Goal: Task Accomplishment & Management: Manage account settings

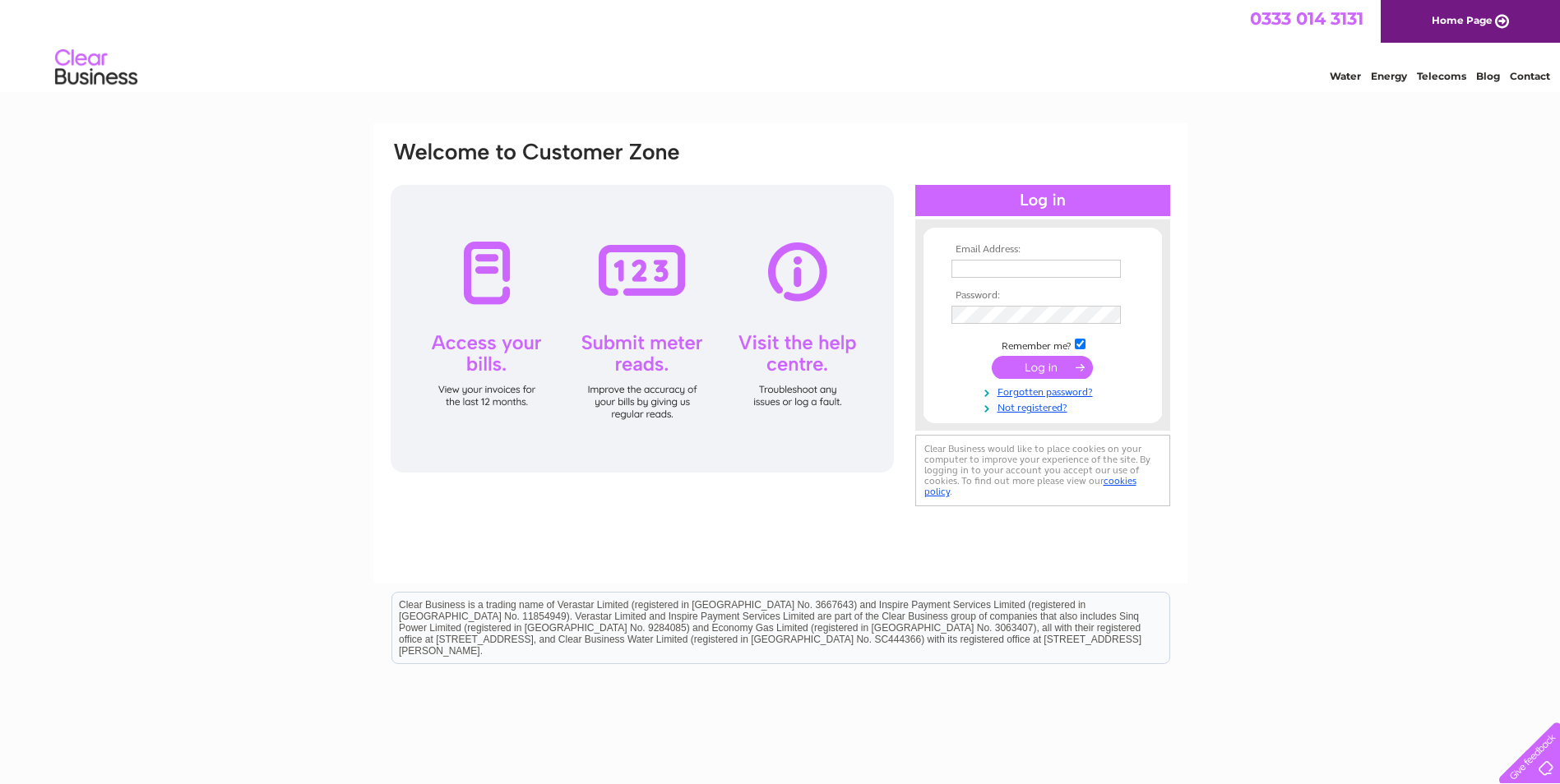
click at [1042, 268] on input "text" at bounding box center [1036, 269] width 170 height 18
type input "screentech.witney@hotmail.co.uk"
click at [1036, 369] on input "submit" at bounding box center [1043, 369] width 101 height 23
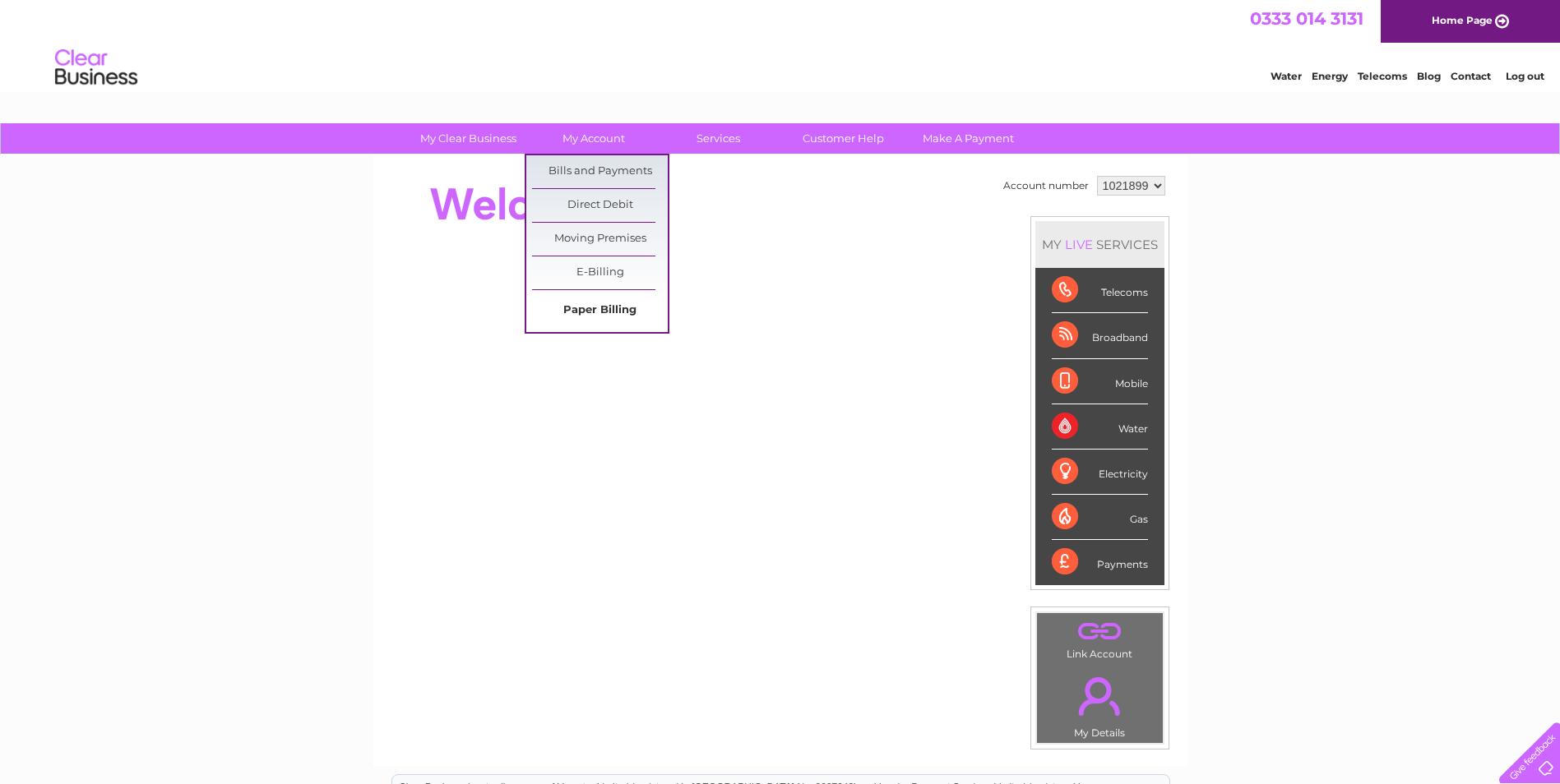
click at [581, 309] on link "Paper Billing" at bounding box center [599, 311] width 135 height 33
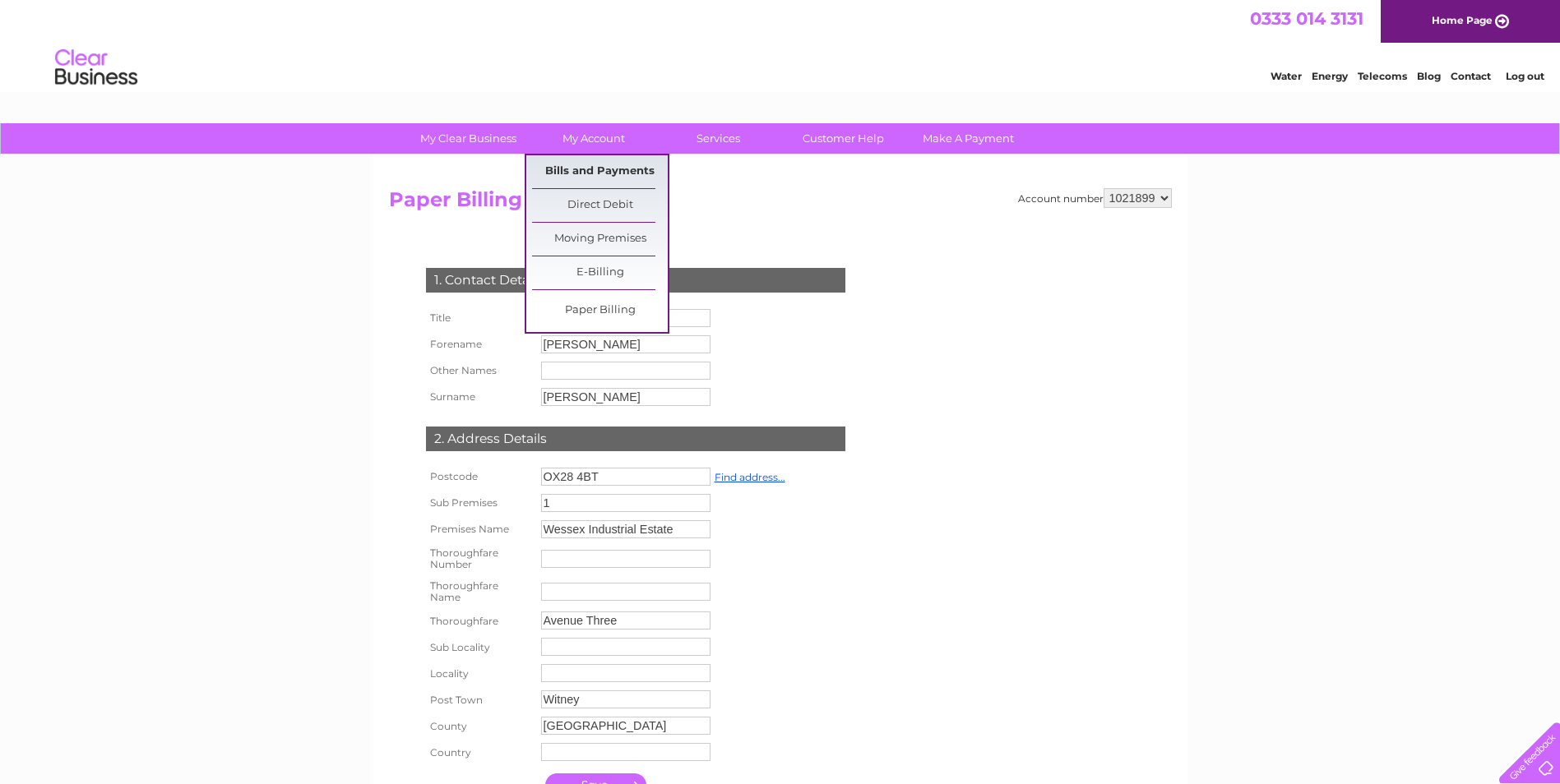
click at [579, 174] on link "Bills and Payments" at bounding box center [599, 171] width 135 height 33
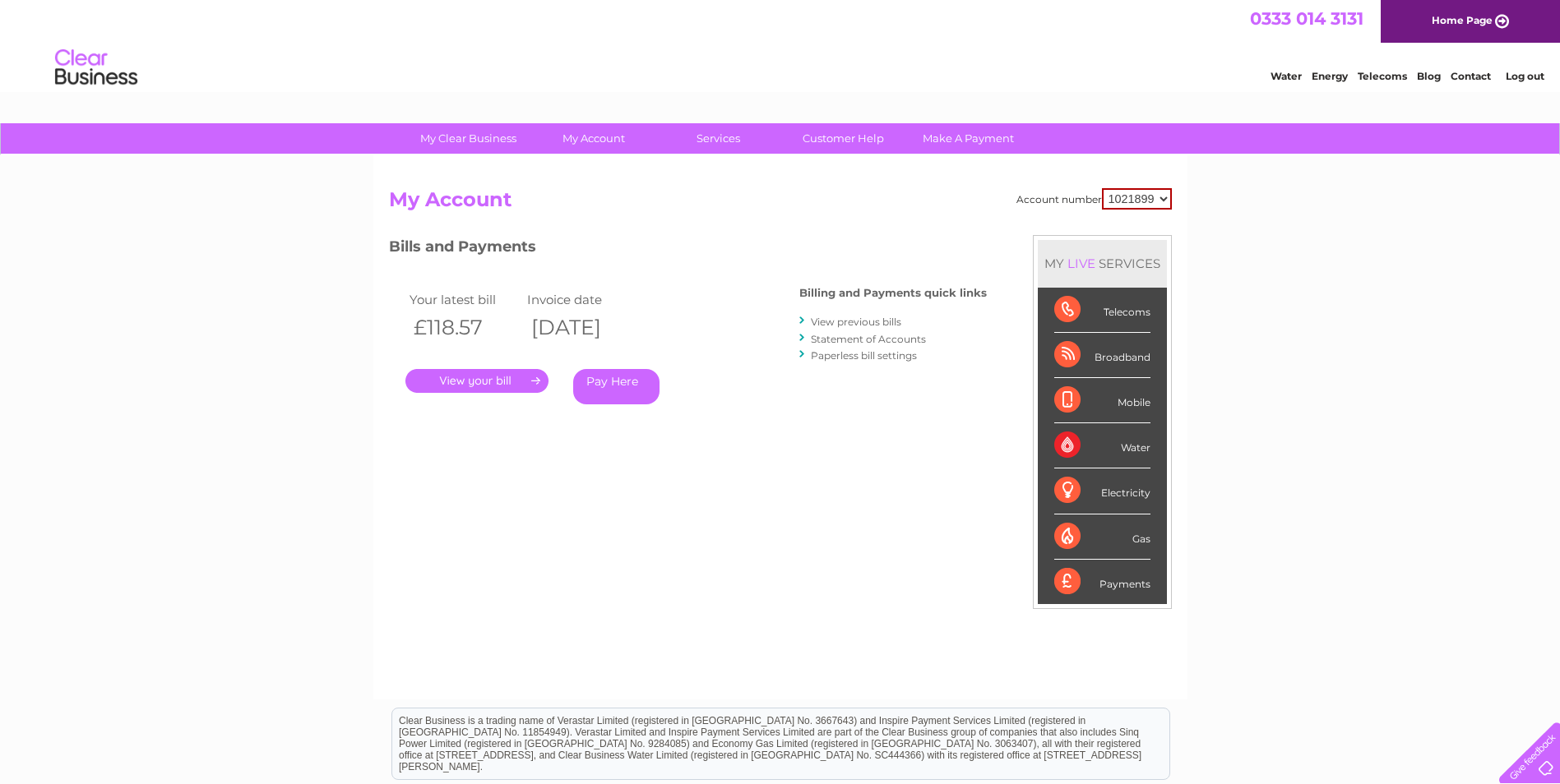
click at [843, 320] on link "View previous bills" at bounding box center [856, 321] width 91 height 12
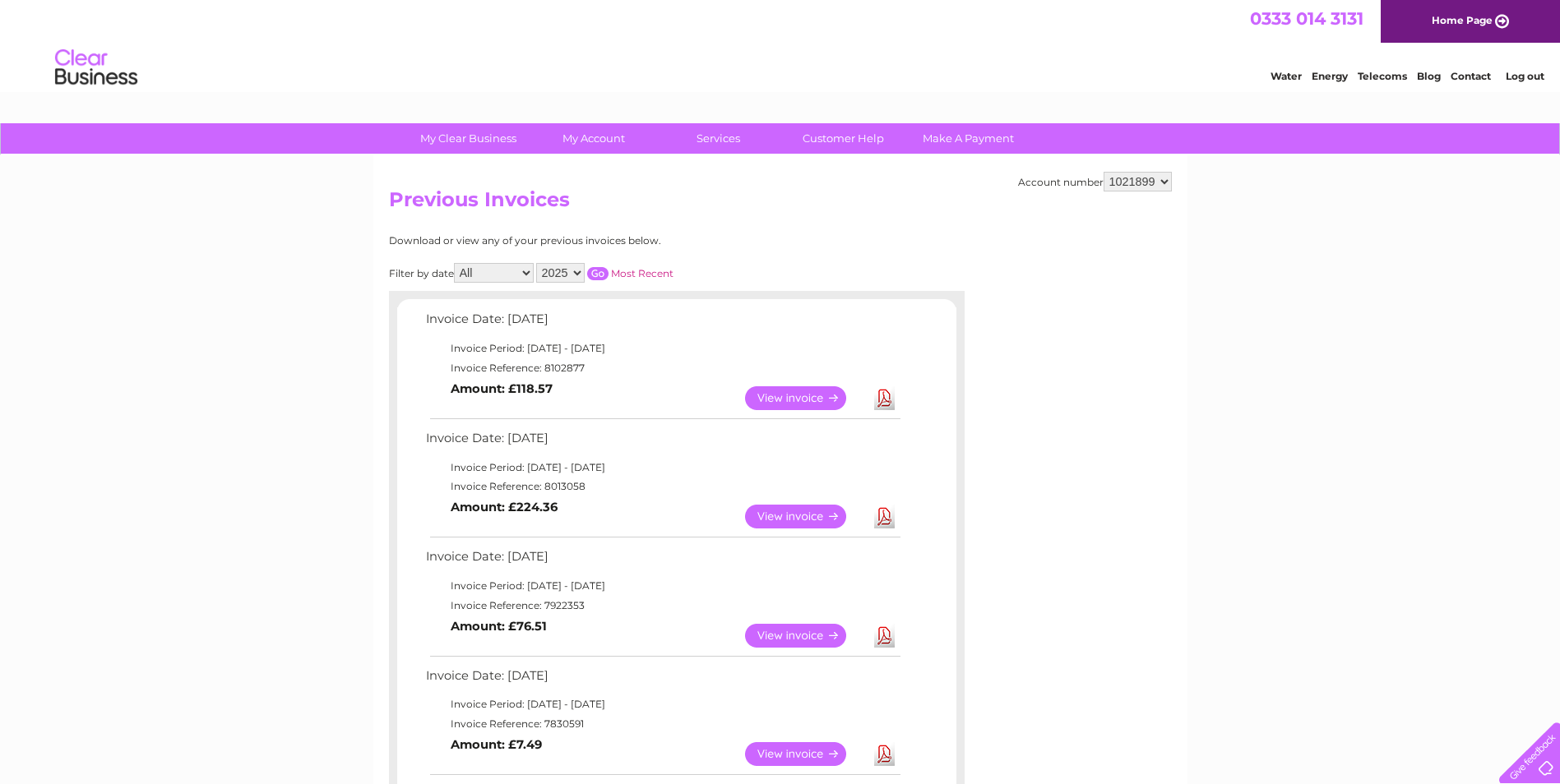
click at [816, 399] on link "View" at bounding box center [805, 398] width 121 height 24
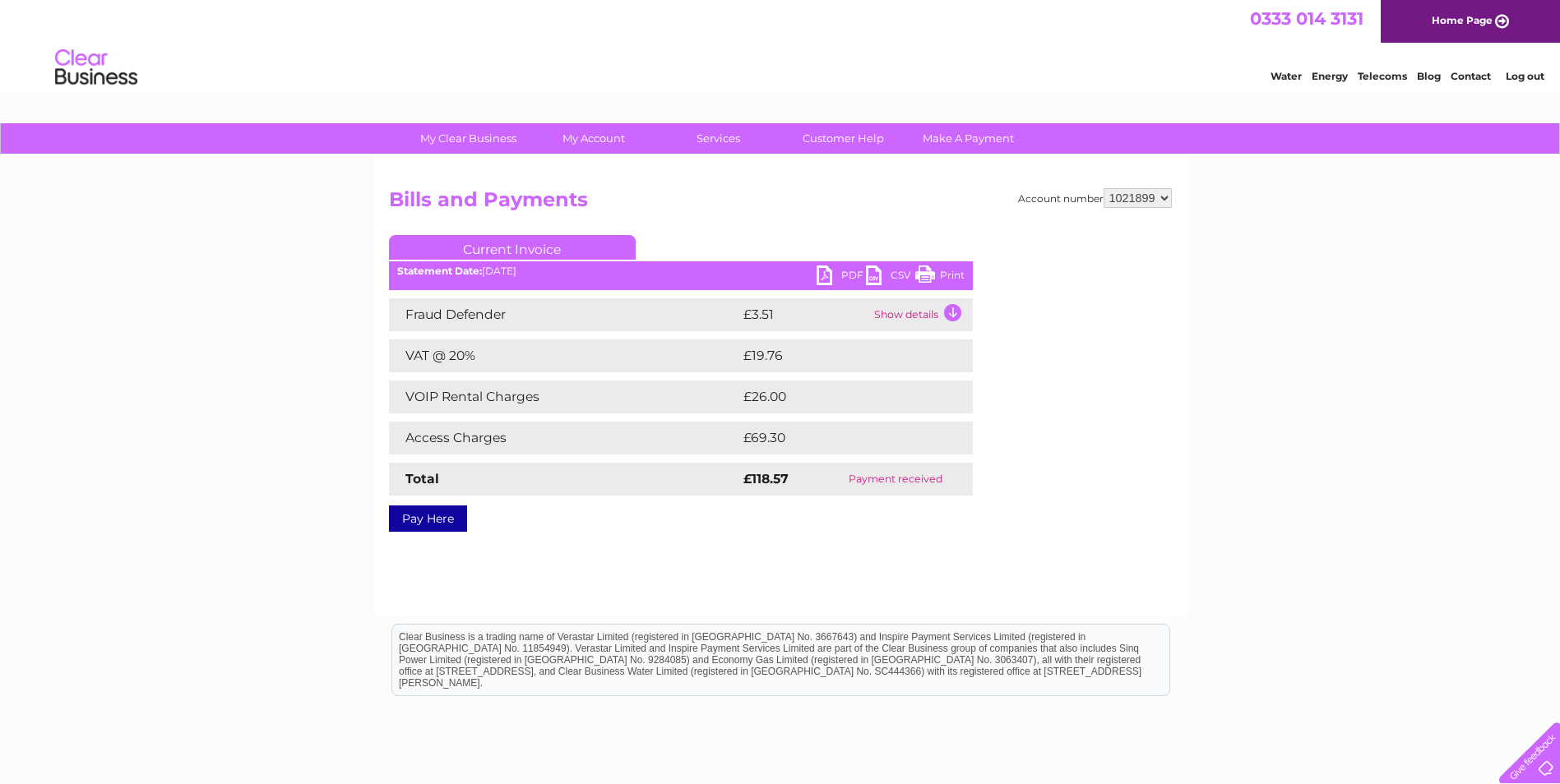
click at [849, 268] on link "PDF" at bounding box center [841, 277] width 50 height 24
click at [1164, 201] on select "1021899" at bounding box center [1138, 198] width 69 height 20
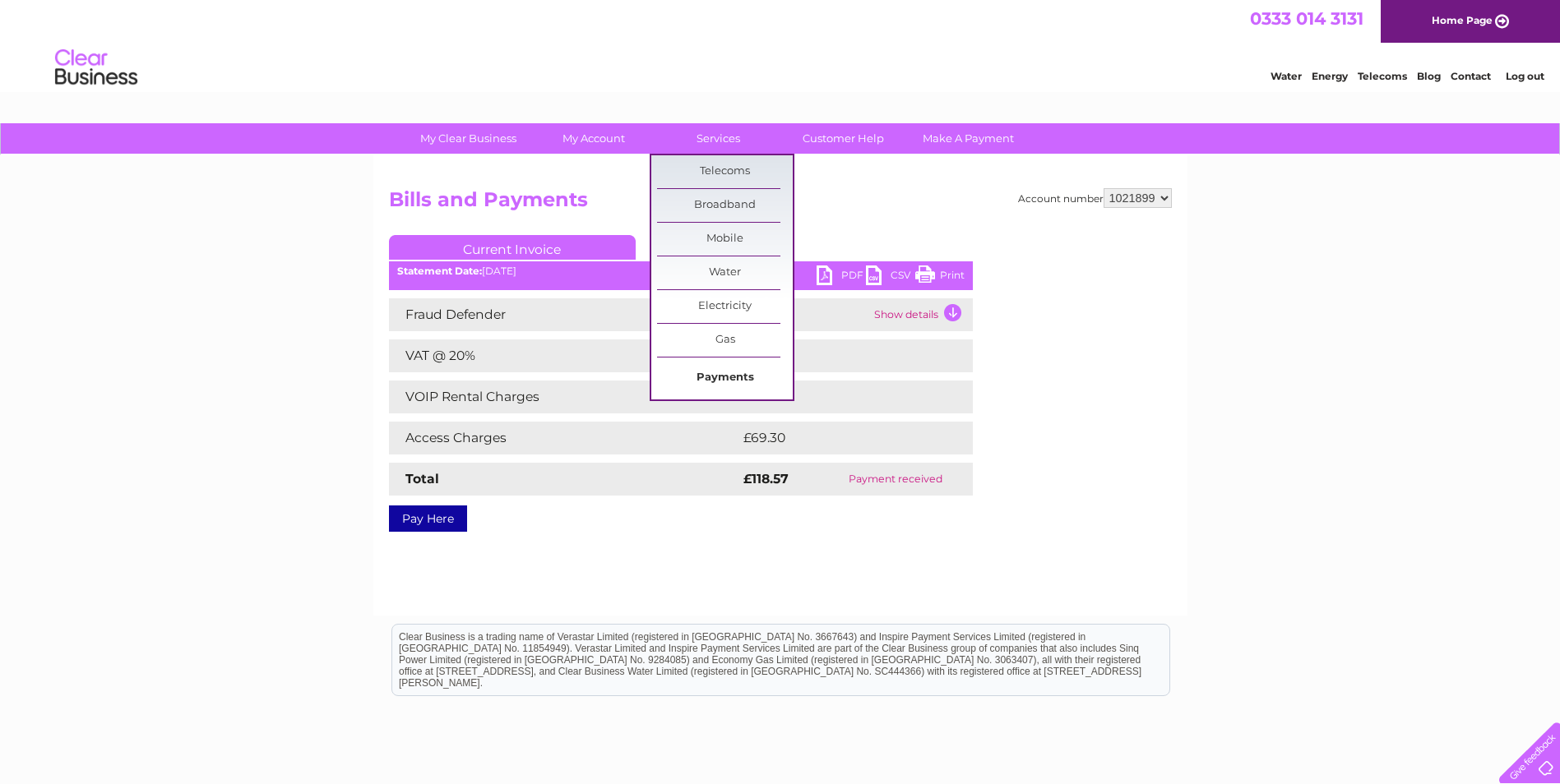
click at [713, 375] on link "Payments" at bounding box center [724, 378] width 135 height 33
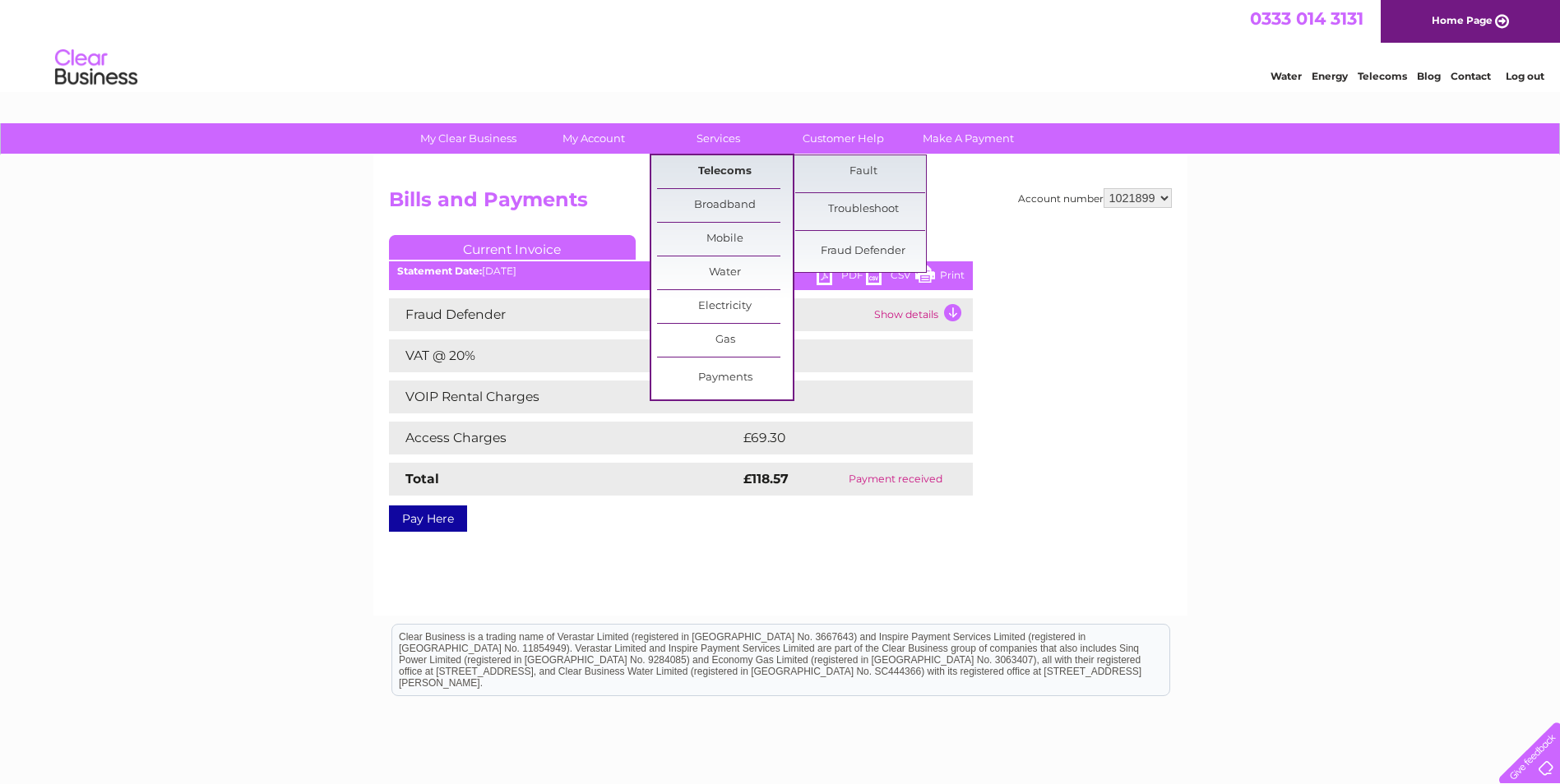
click at [716, 165] on link "Telecoms" at bounding box center [724, 171] width 135 height 33
click at [705, 171] on link "Telecoms" at bounding box center [724, 171] width 135 height 33
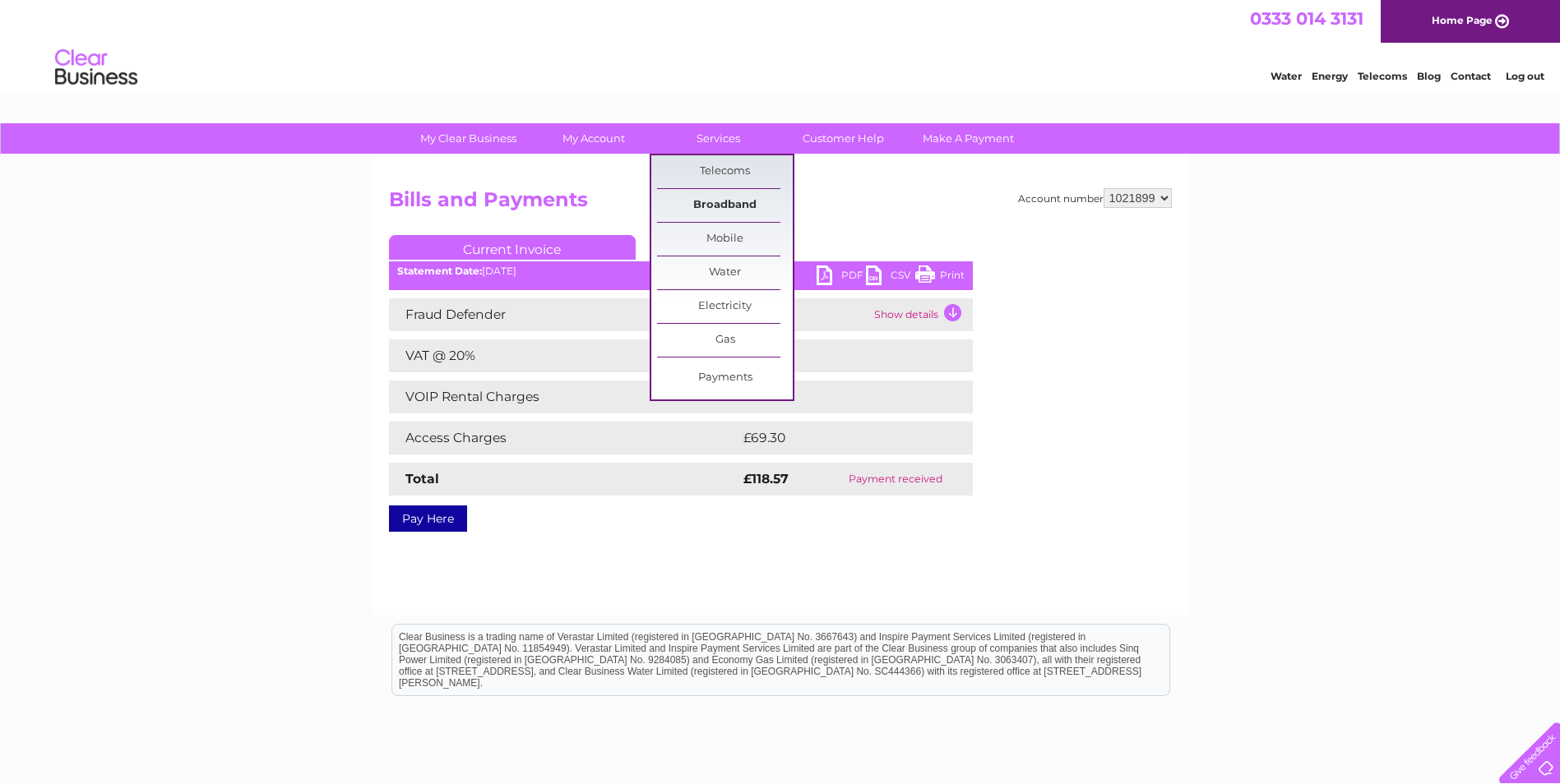
click at [705, 195] on link "Broadband" at bounding box center [724, 205] width 135 height 33
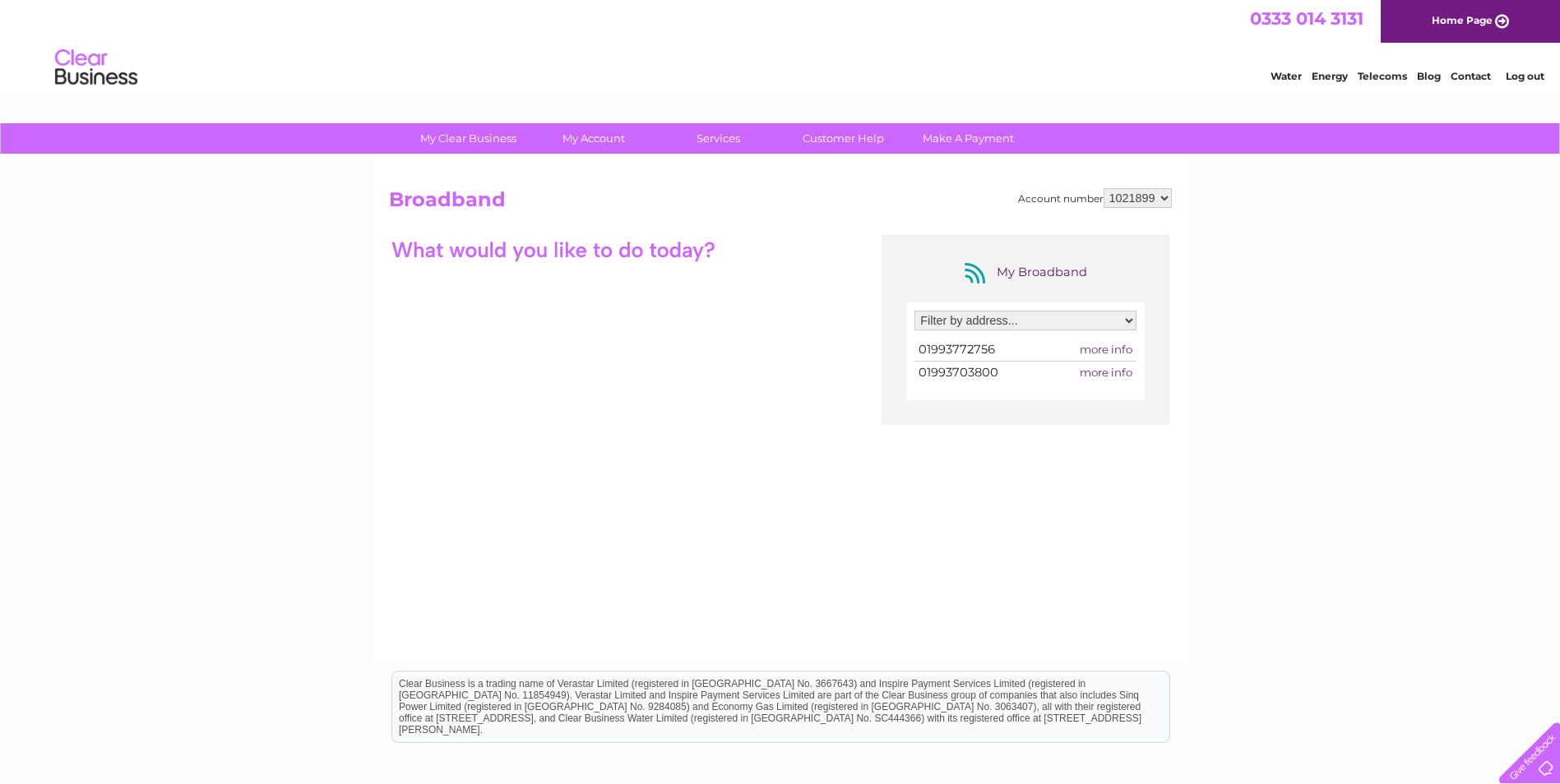
click at [1126, 325] on select "Filter by address... 1, Wessex Industrial Estate, Avenue Three, Witney, Oxfords…" at bounding box center [1025, 320] width 222 height 20
click at [915, 311] on select "Filter by address... 1, Wessex Industrial Estate, Avenue Three, Witney, Oxfords…" at bounding box center [1025, 320] width 222 height 20
click at [1129, 320] on select "Filter by address... 1, Wessex Industrial Estate, Avenue Three, Witney, Oxfords…" at bounding box center [1025, 320] width 222 height 20
select select "2286984"
click at [915, 311] on select "Filter by address... 1, Wessex Industrial Estate, Avenue Three, Witney, Oxfords…" at bounding box center [1025, 320] width 222 height 20
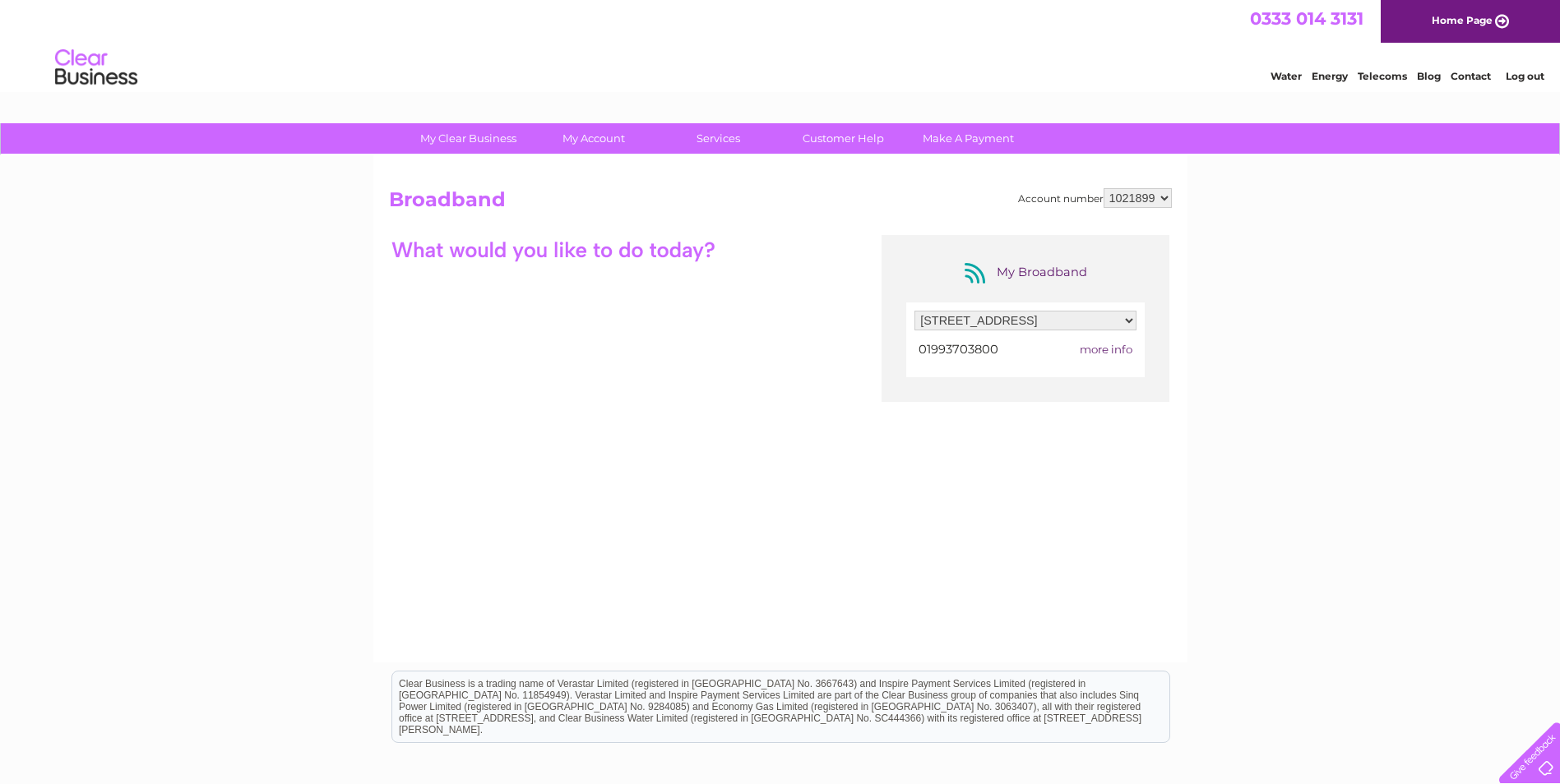
click at [1494, 14] on link "Home Page" at bounding box center [1470, 21] width 179 height 43
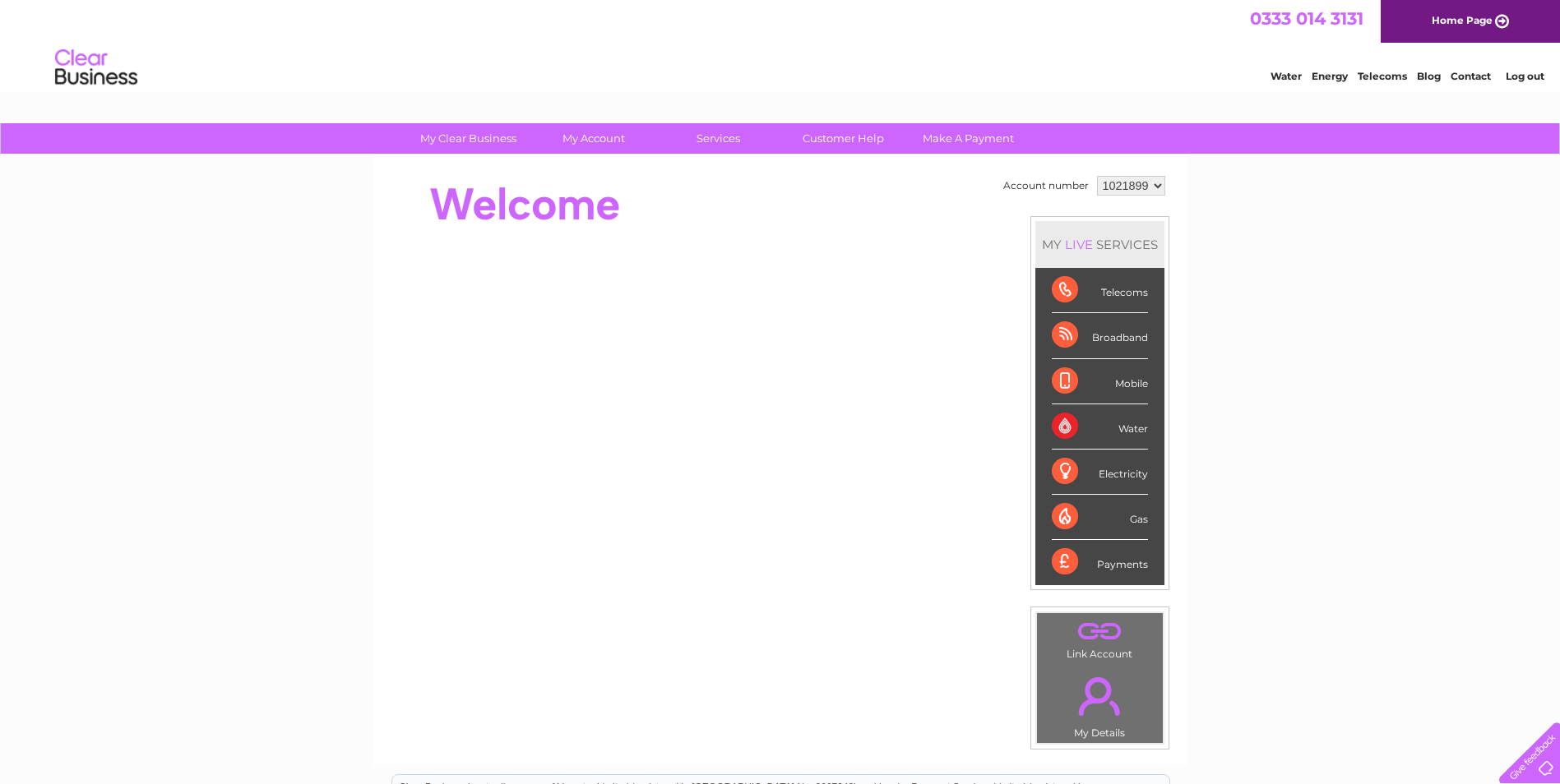
click at [1483, 71] on link "Contact" at bounding box center [1470, 75] width 40 height 12
